Goal: Find specific page/section: Find specific page/section

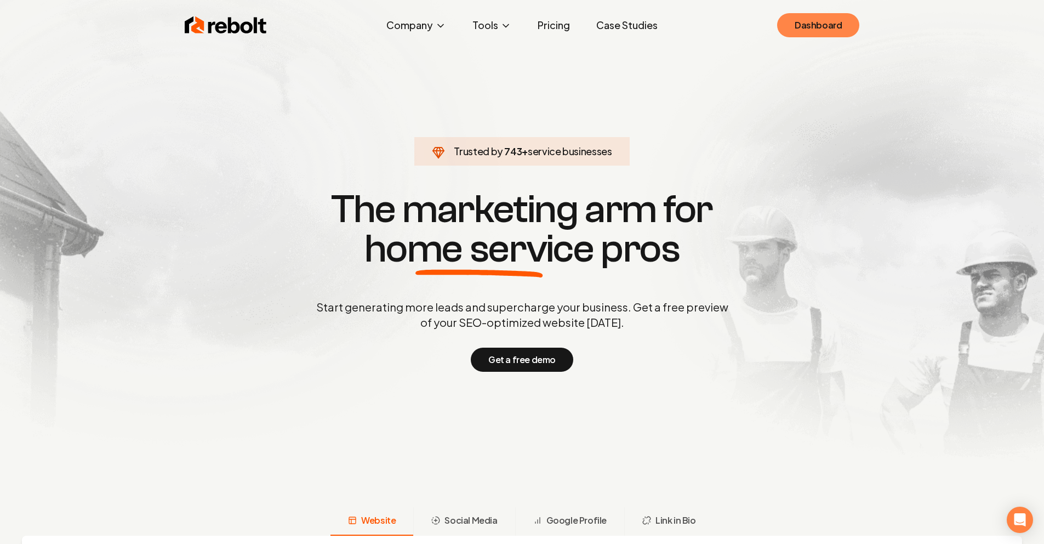
click at [823, 26] on link "Dashboard" at bounding box center [818, 25] width 82 height 24
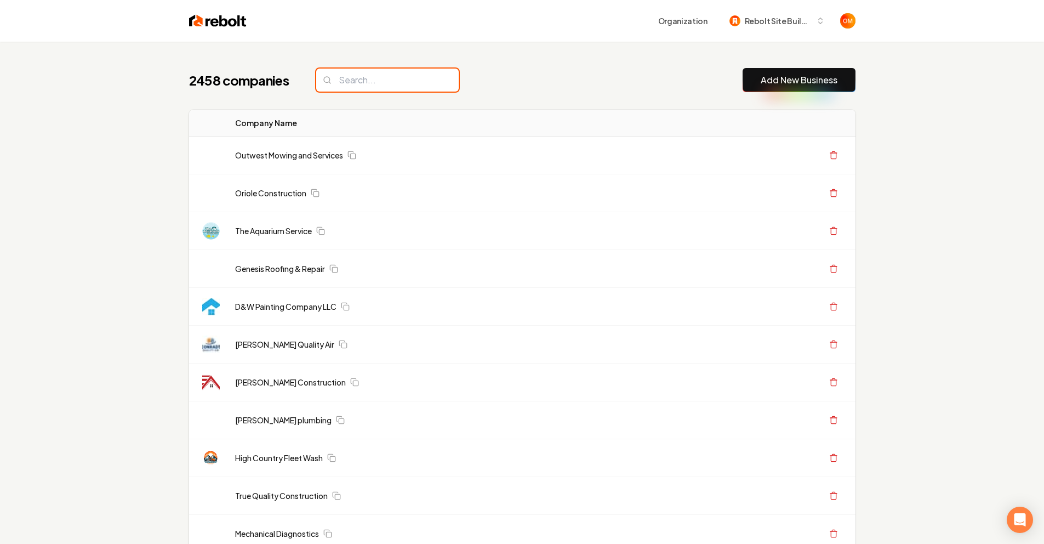
click at [382, 84] on input "search" at bounding box center [387, 80] width 143 height 23
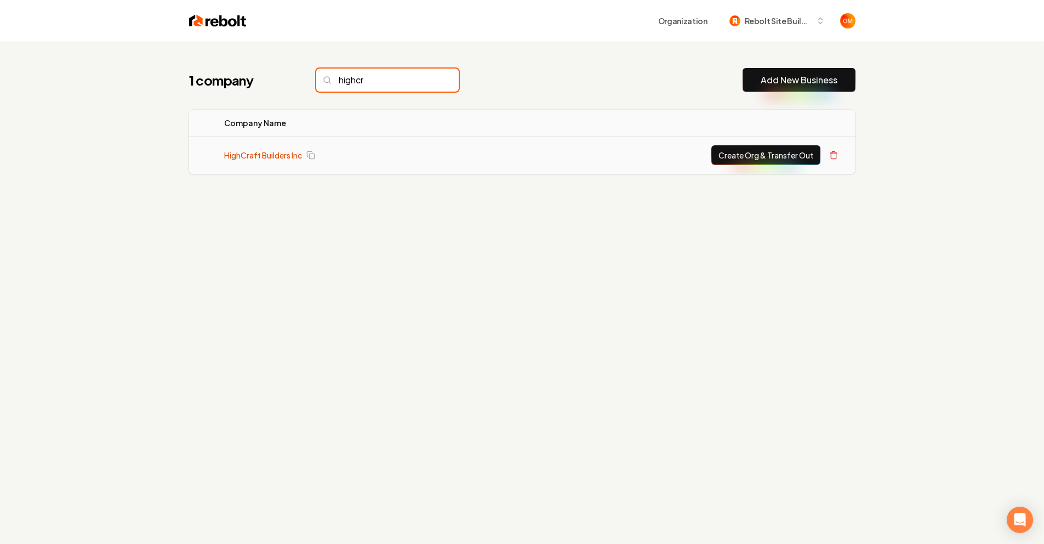
type input "highcr"
click at [270, 153] on link "HighCraft Builders Inc" at bounding box center [263, 155] width 78 height 11
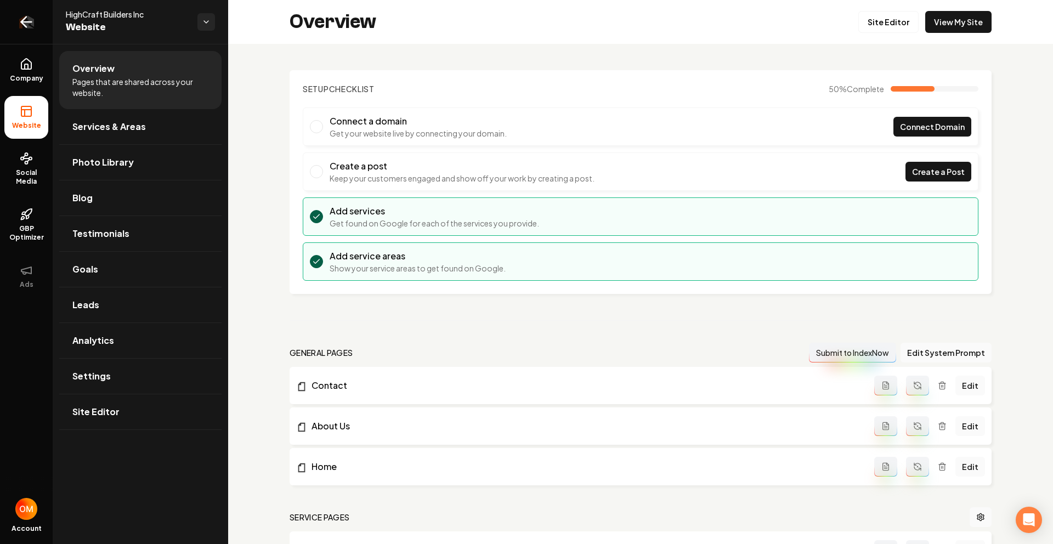
click at [27, 19] on icon "Return to dashboard" at bounding box center [27, 22] width 18 height 18
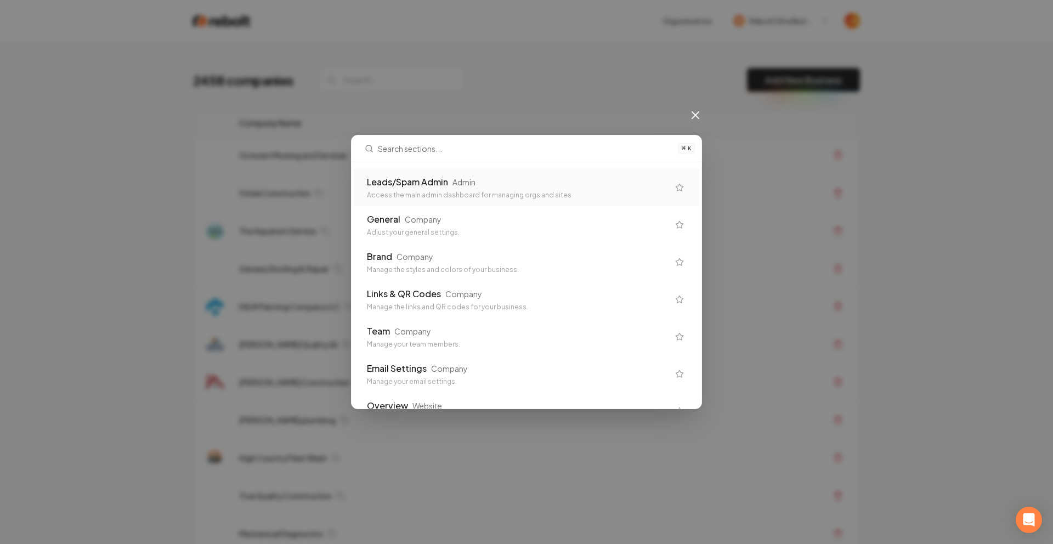
click at [441, 166] on div "Leads/Spam Admin Admin Access the main admin dashboard for managing orgs and si…" at bounding box center [526, 285] width 350 height 246
click at [440, 180] on div "Leads/Spam Admin" at bounding box center [407, 181] width 81 height 13
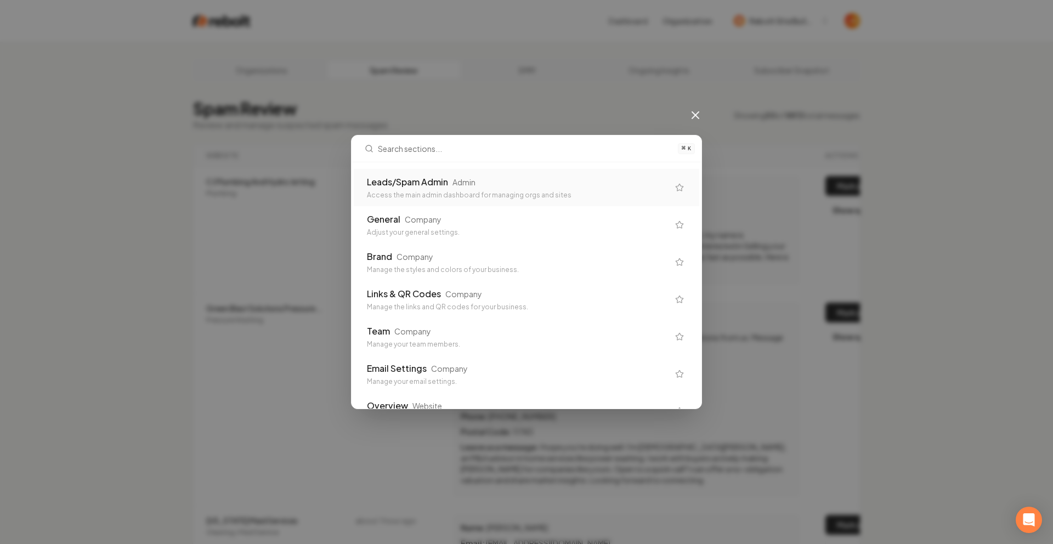
click at [695, 116] on icon at bounding box center [695, 115] width 13 height 13
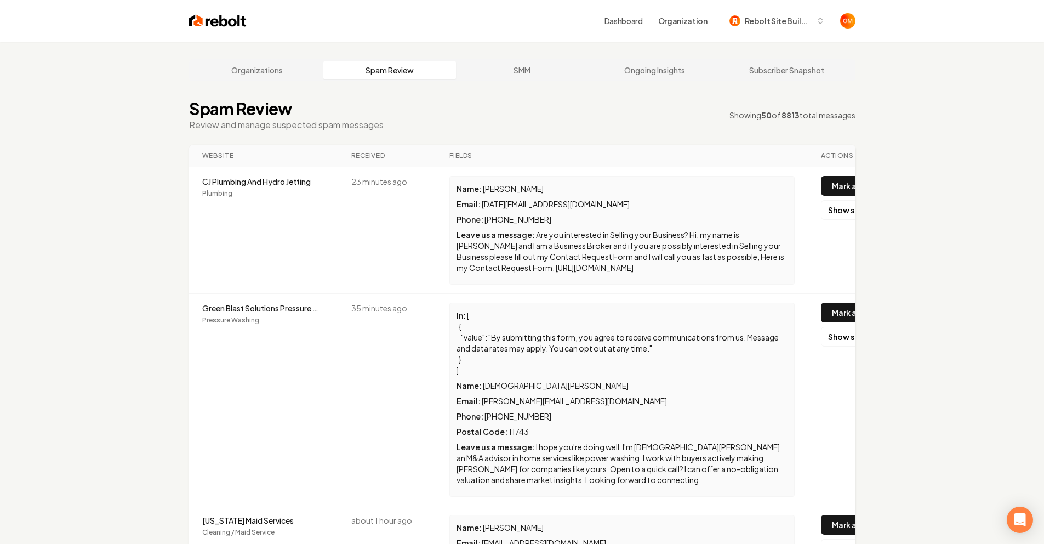
click at [237, 16] on img at bounding box center [218, 20] width 58 height 15
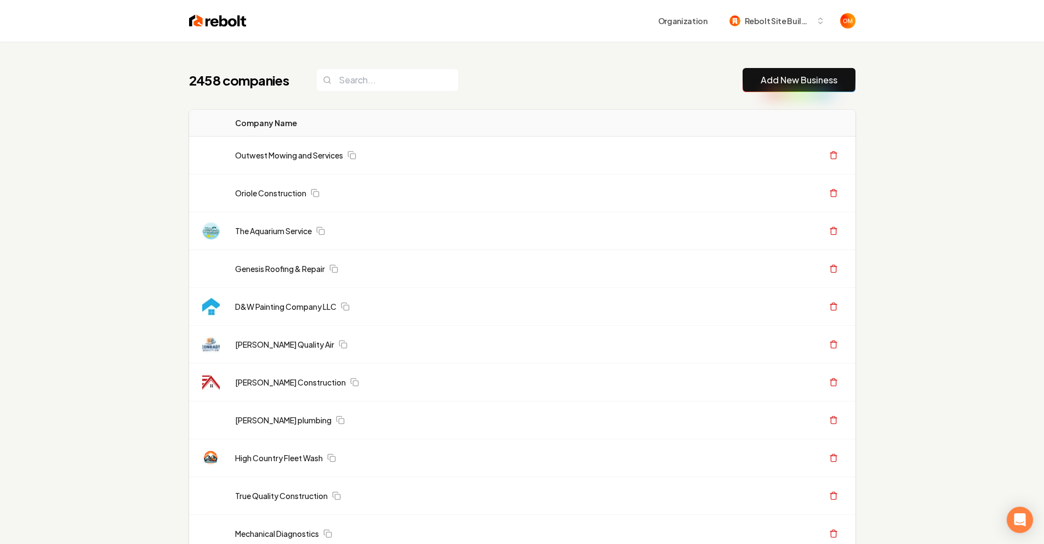
click at [230, 15] on img at bounding box center [218, 20] width 58 height 15
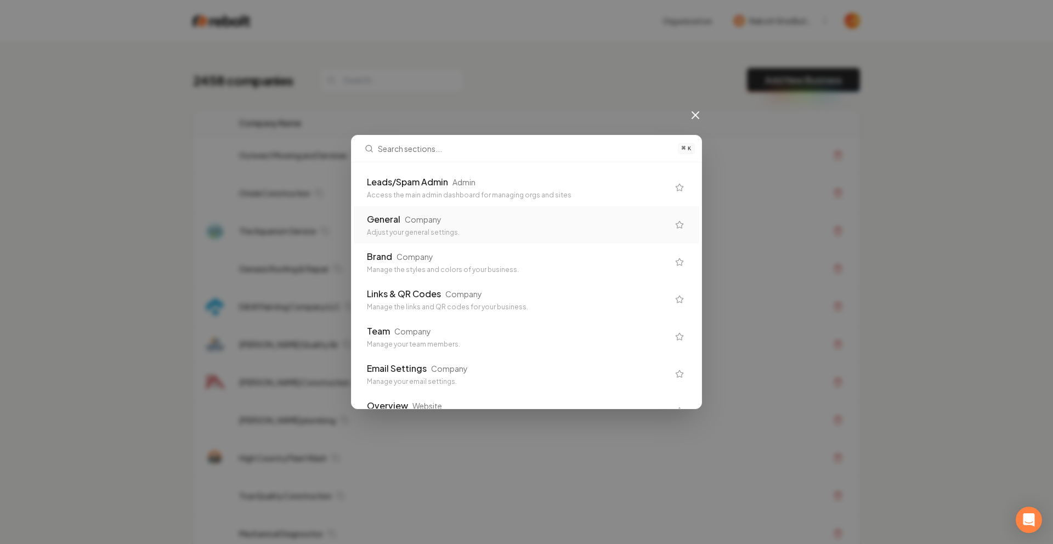
click at [513, 86] on div "⌘ K Leads/Spam Admin Admin Access the main admin dashboard for managing orgs an…" at bounding box center [526, 272] width 1053 height 544
click at [512, 88] on div "⌘ K Leads/Spam Admin Admin Access the main admin dashboard for managing orgs an…" at bounding box center [526, 272] width 1053 height 544
click at [510, 89] on div "⌘ K Leads/Spam Admin Admin Access the main admin dashboard for managing orgs an…" at bounding box center [526, 272] width 1053 height 544
click at [695, 110] on icon at bounding box center [695, 115] width 13 height 13
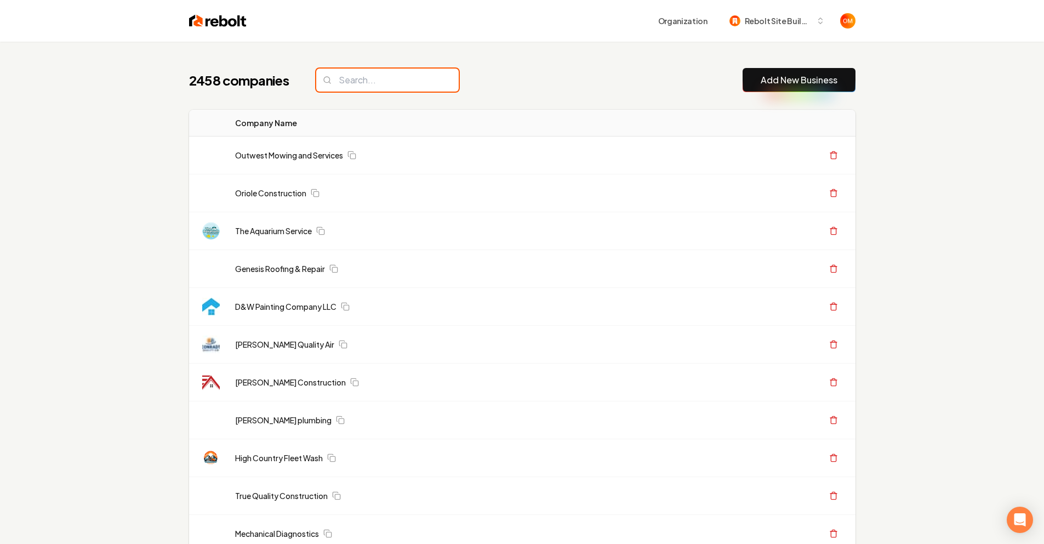
click at [353, 87] on input "search" at bounding box center [387, 80] width 143 height 23
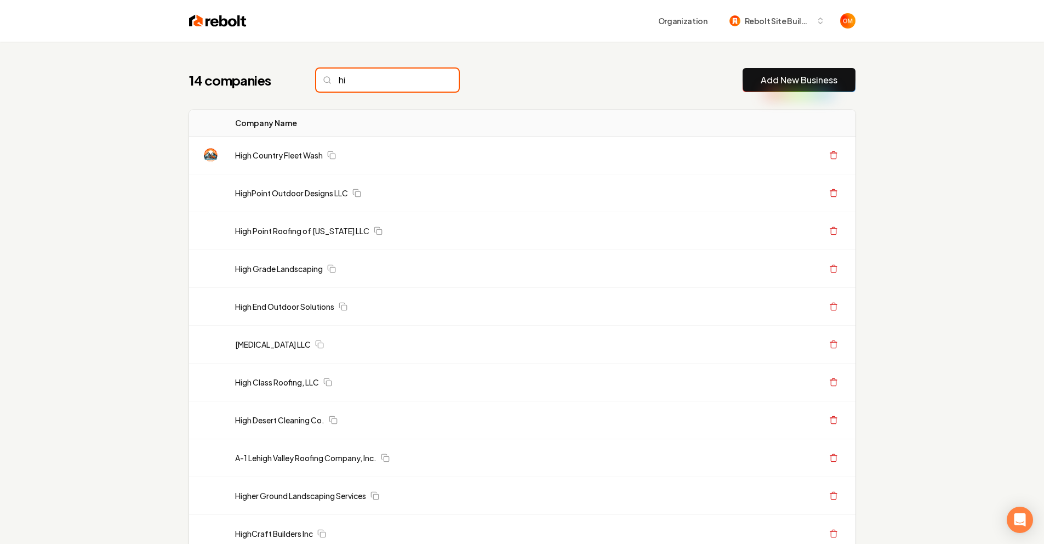
type input "h"
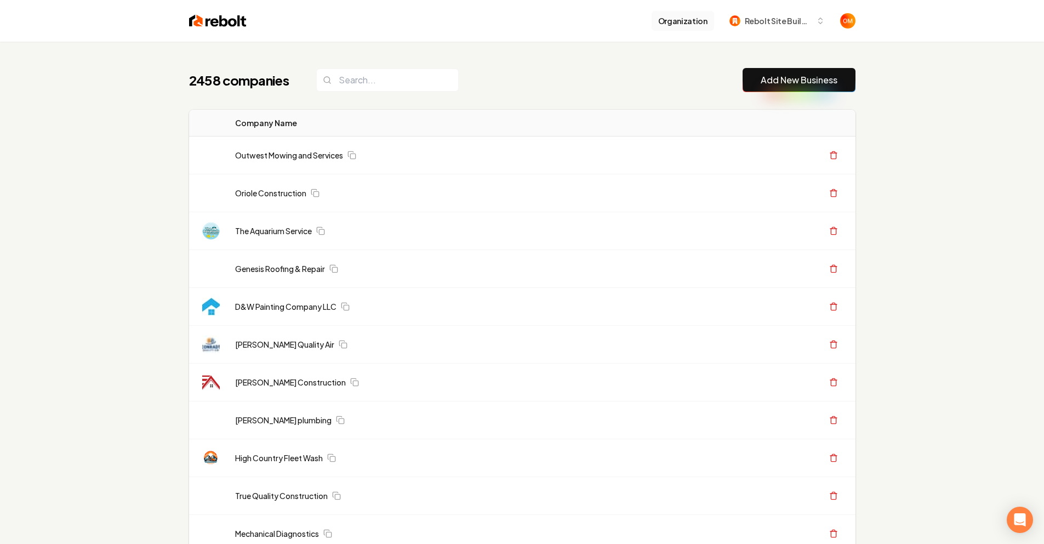
click at [684, 24] on button "Organization" at bounding box center [683, 21] width 62 height 20
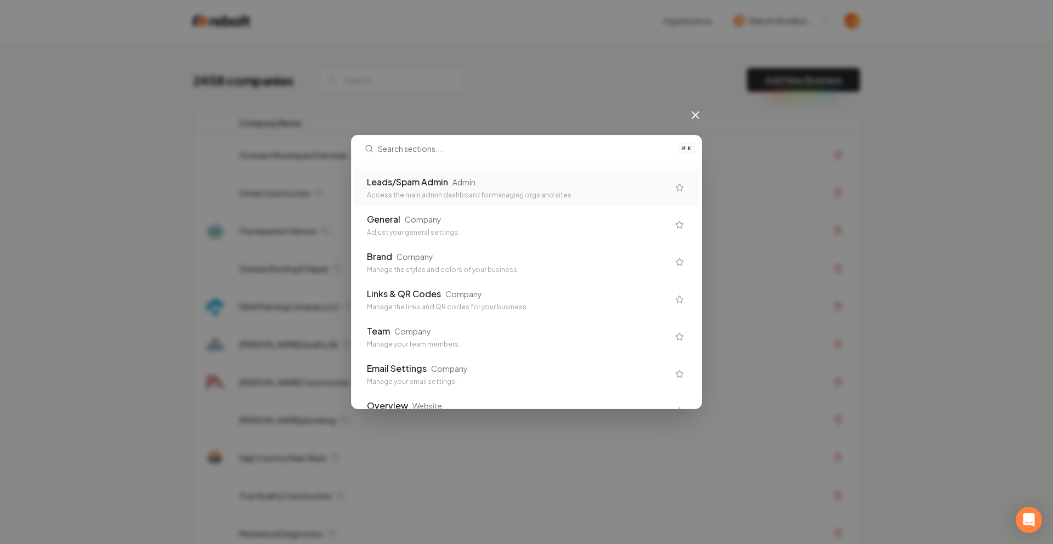
click at [516, 174] on div "Leads/Spam Admin Admin Access the main admin dashboard for managing orgs and si…" at bounding box center [526, 187] width 345 height 37
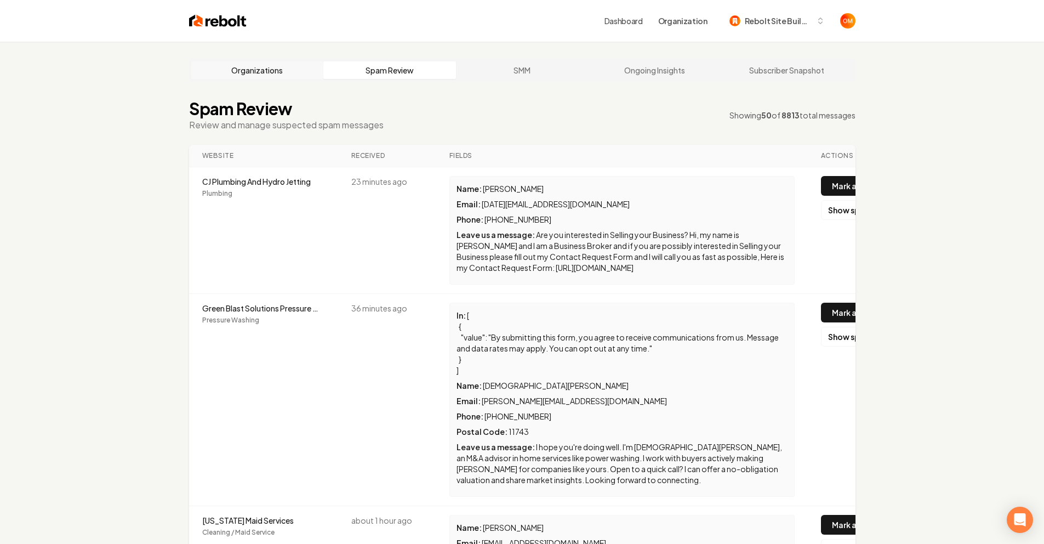
click at [270, 70] on link "Organizations" at bounding box center [257, 70] width 133 height 18
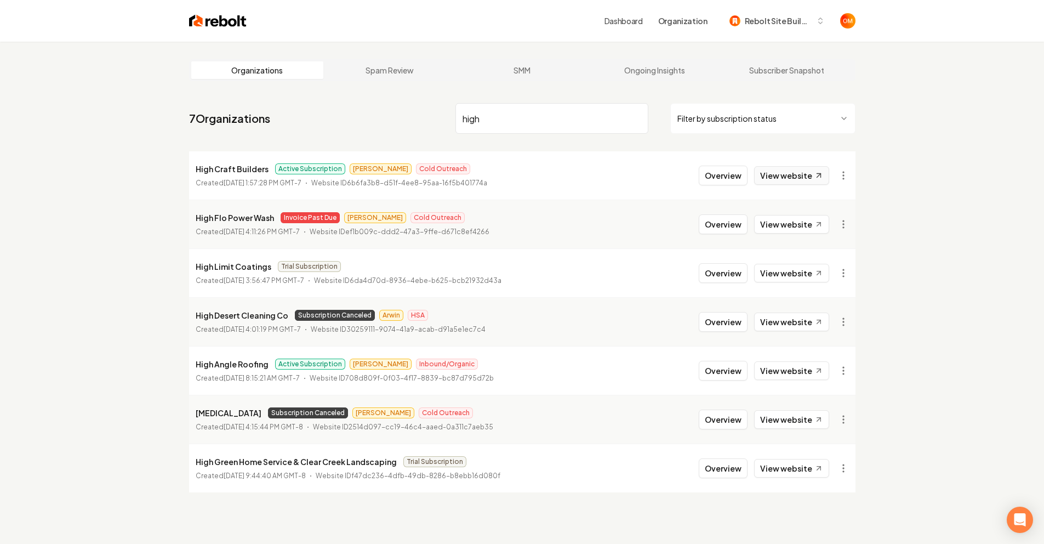
type input "high"
click at [787, 180] on link "View website" at bounding box center [791, 175] width 75 height 19
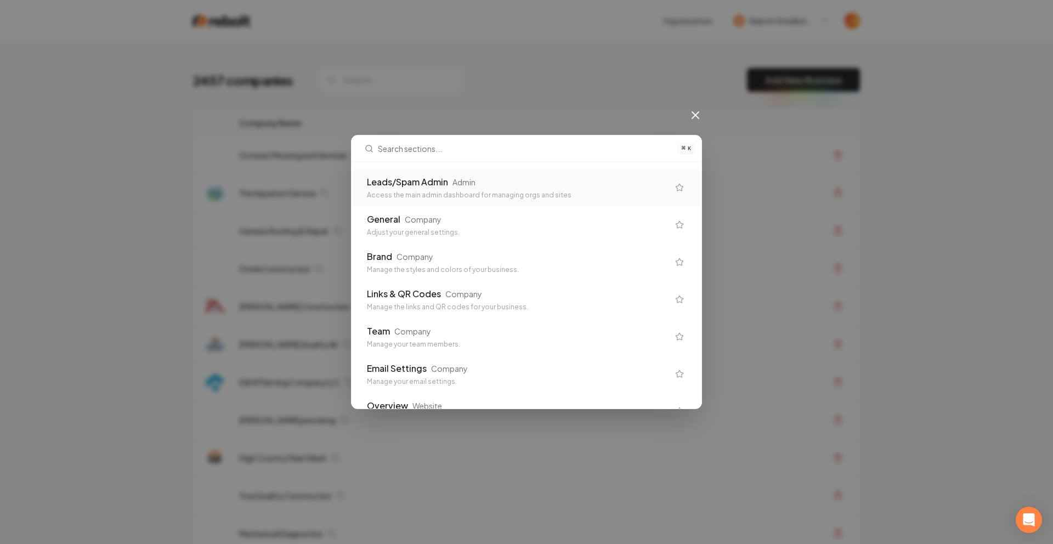
click at [456, 184] on div "Admin" at bounding box center [463, 182] width 23 height 11
click at [474, 190] on div "The Aquarium Service" at bounding box center [461, 192] width 445 height 11
click at [587, 84] on div "2457 companies Add New Business" at bounding box center [526, 80] width 667 height 24
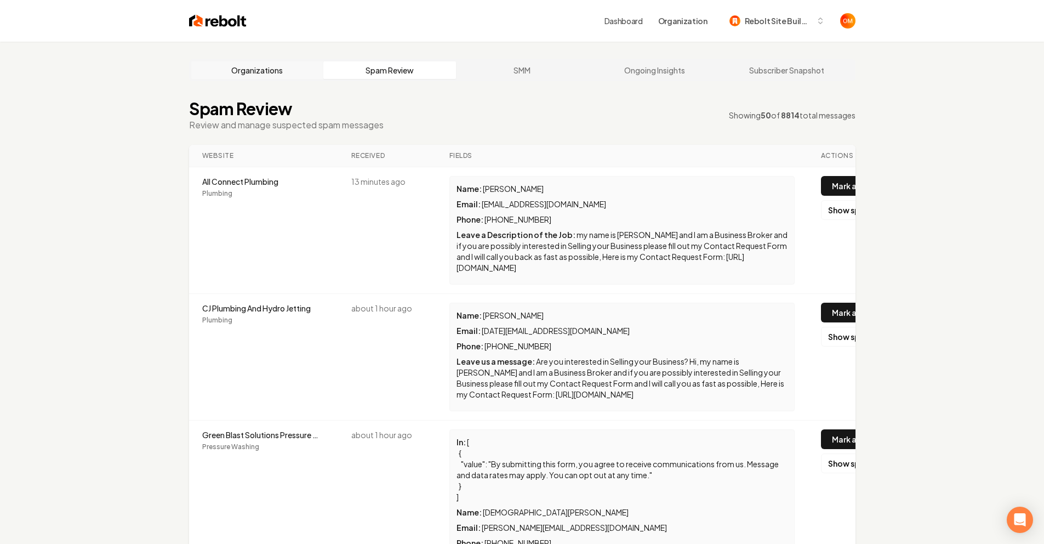
click at [265, 70] on link "Organizations" at bounding box center [257, 70] width 133 height 18
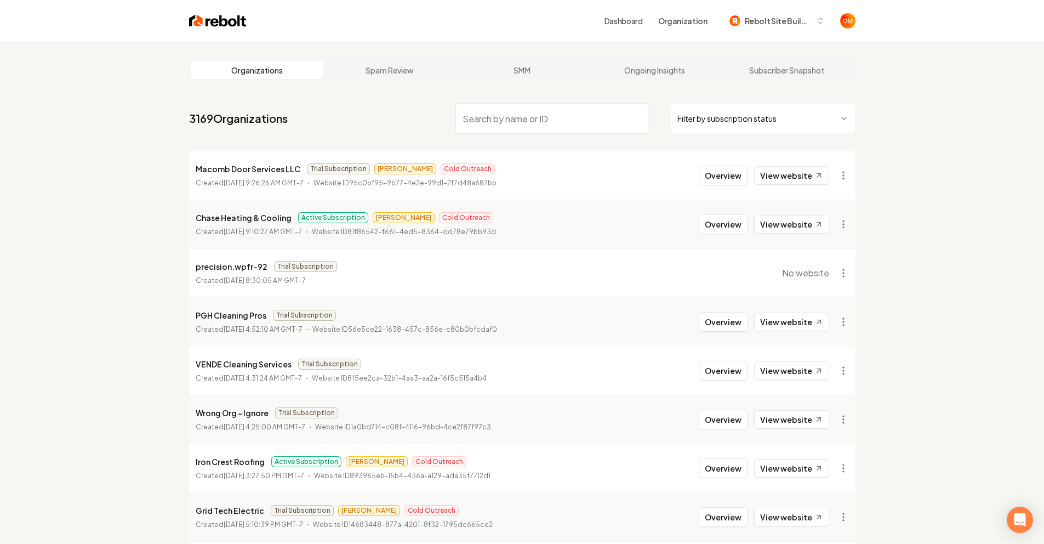
click at [400, 80] on div "Organizations Spam Review SMM Ongoing Insights Subscriber Snapshot" at bounding box center [522, 70] width 667 height 22
click at [396, 72] on link "Spam Review" at bounding box center [389, 70] width 133 height 18
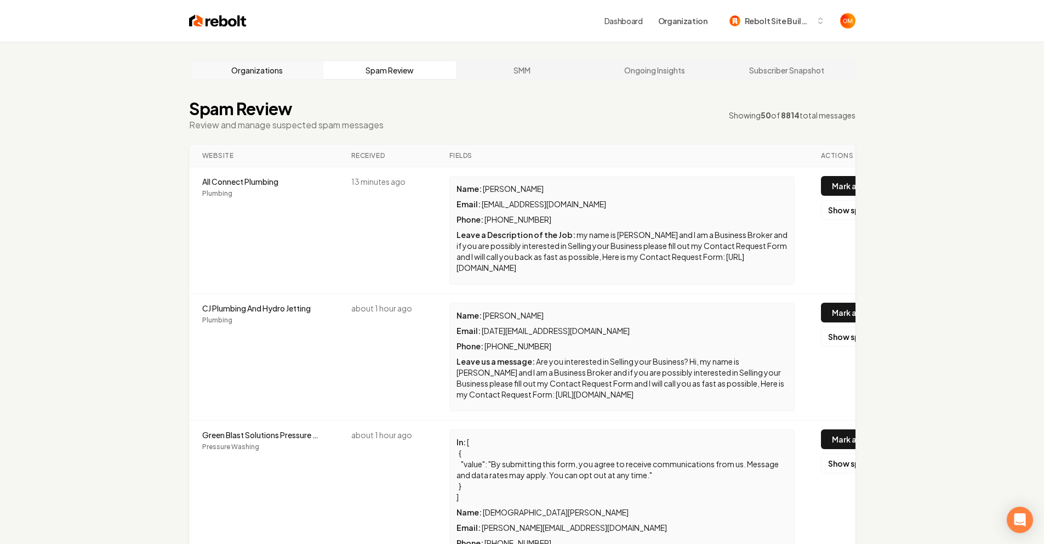
click at [229, 69] on link "Organizations" at bounding box center [257, 70] width 133 height 18
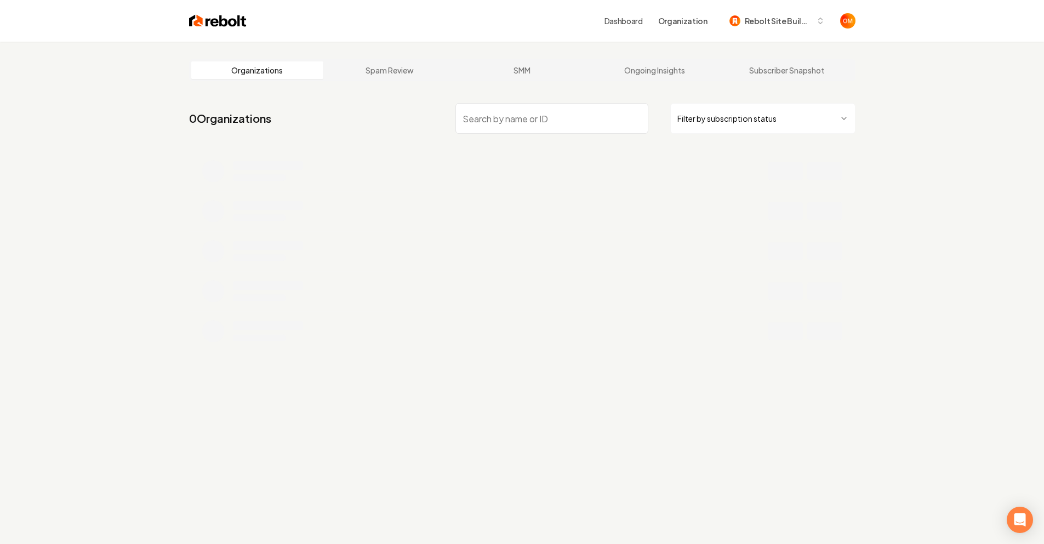
click at [205, 34] on div "Dashboard Organization Rebolt Site Builder" at bounding box center [523, 21] width 702 height 42
click at [214, 27] on img at bounding box center [218, 20] width 58 height 15
